Goal: Transaction & Acquisition: Purchase product/service

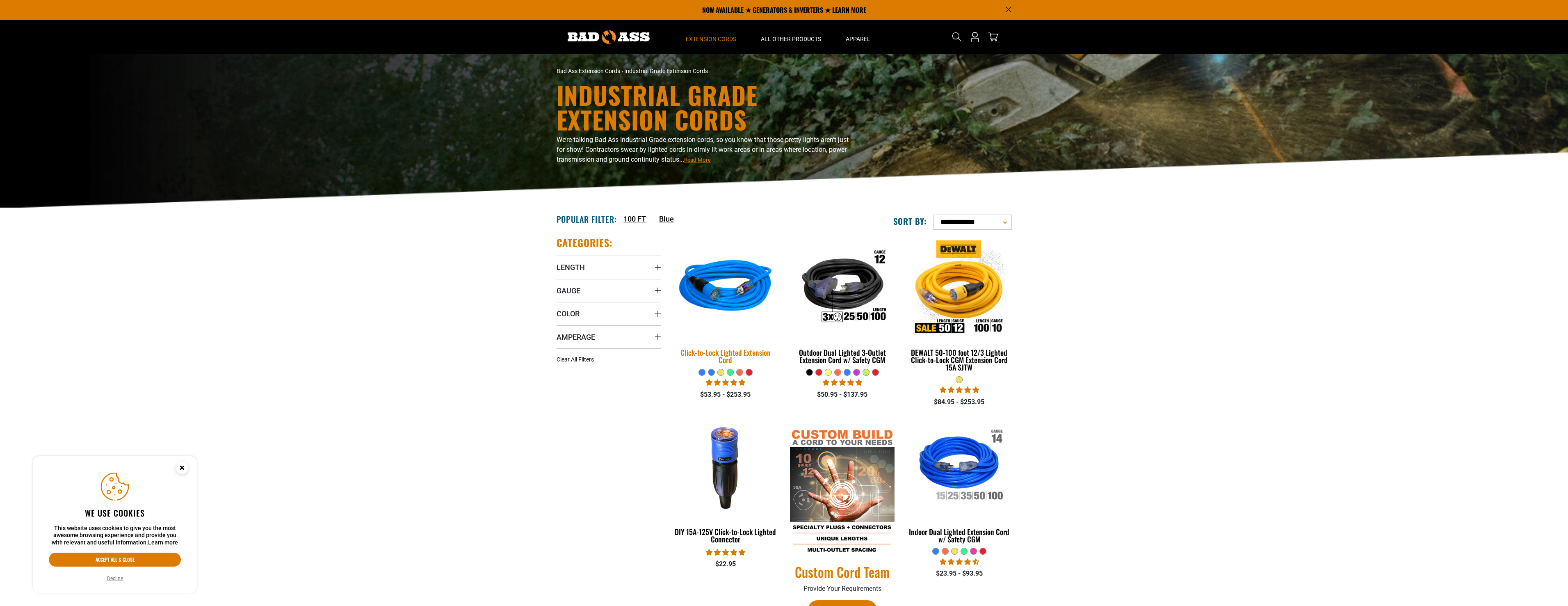
click at [701, 294] on img at bounding box center [726, 287] width 115 height 105
